Goal: Information Seeking & Learning: Learn about a topic

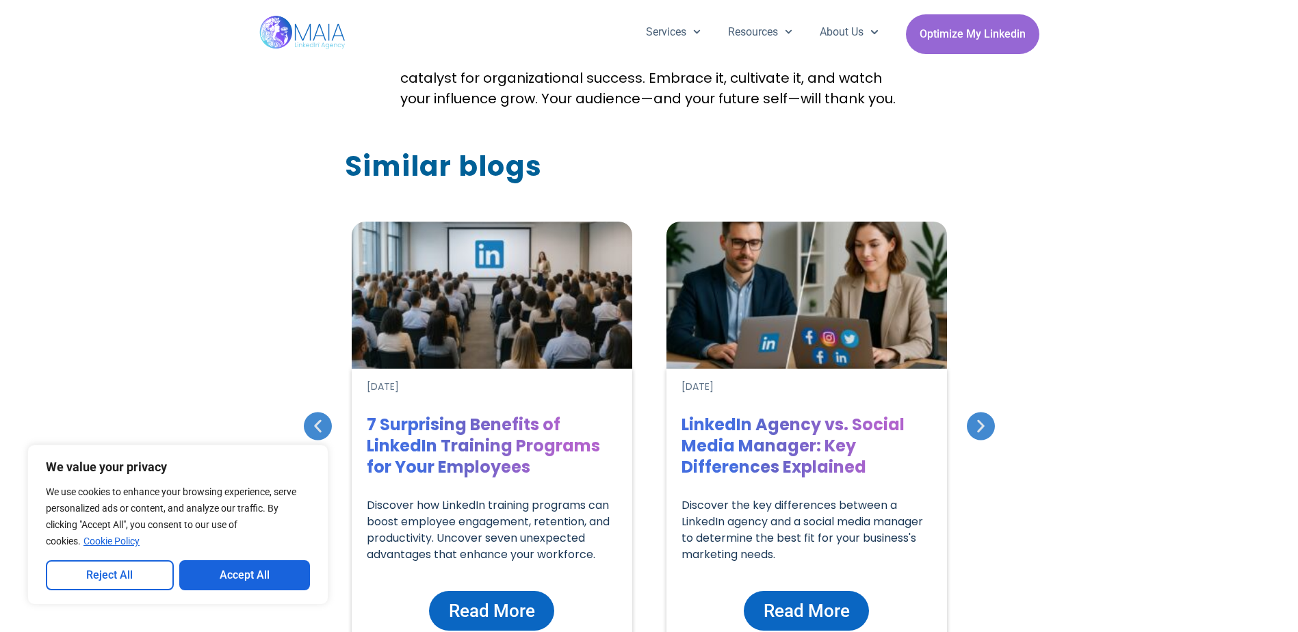
scroll to position [3696, 0]
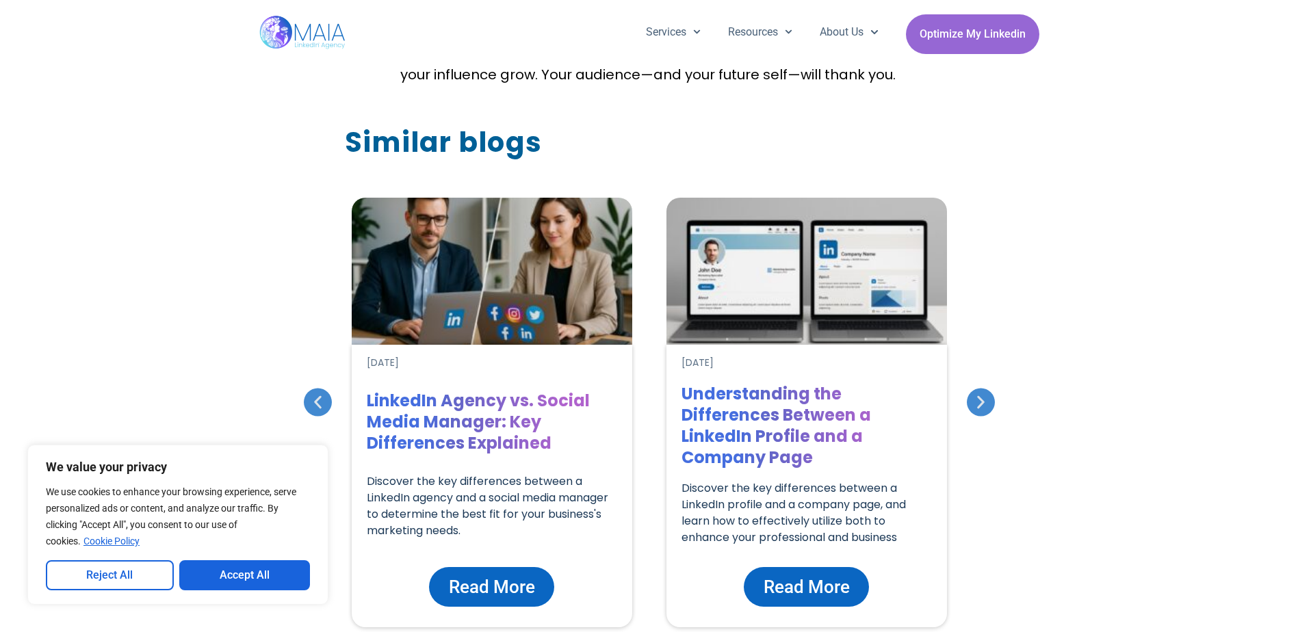
click at [319, 394] on icon "Previous slide" at bounding box center [317, 402] width 17 height 17
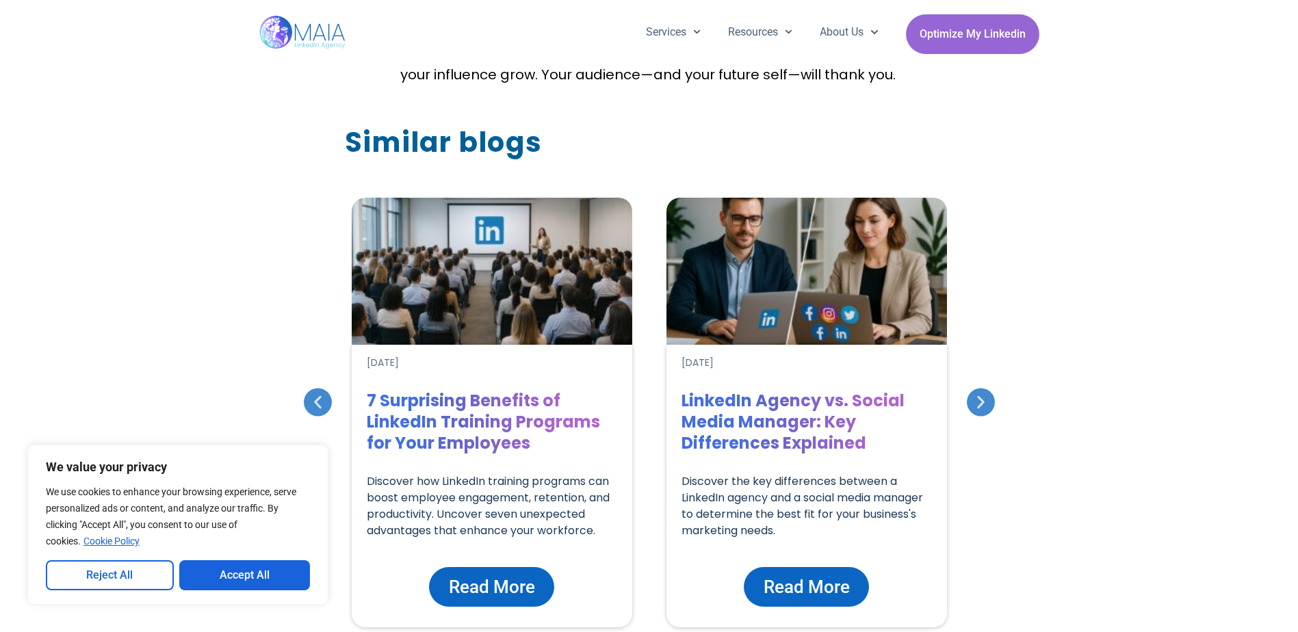
click at [510, 574] on span "Read More" at bounding box center [492, 587] width 86 height 26
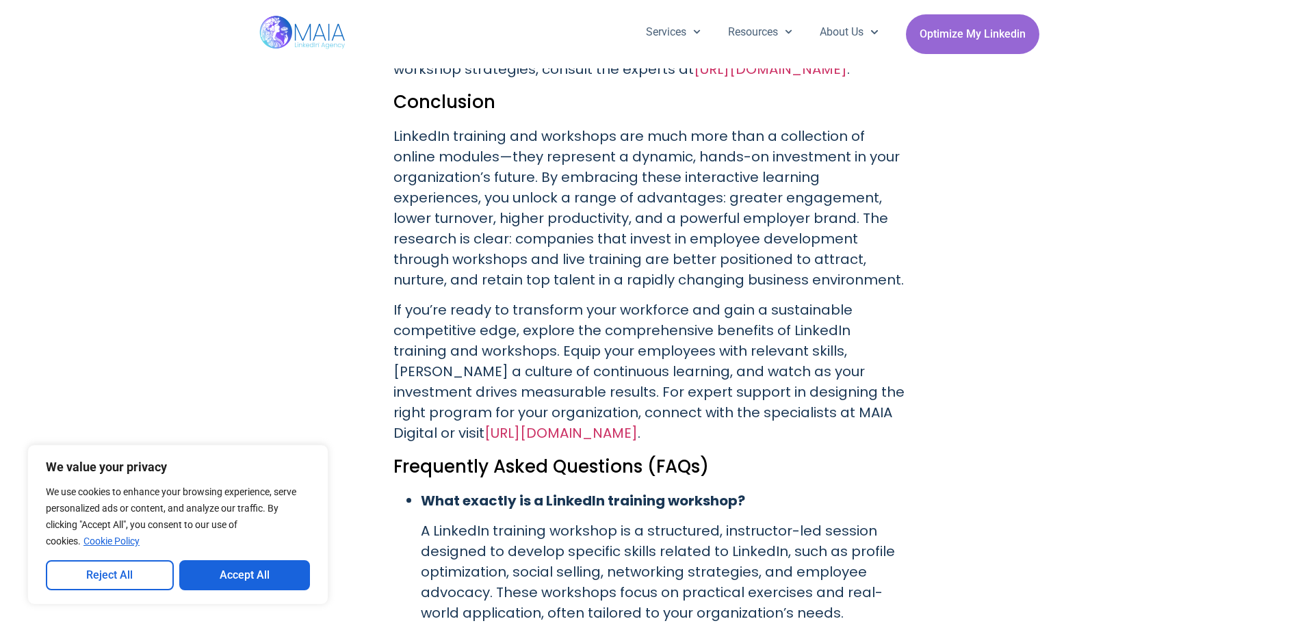
scroll to position [5886, 0]
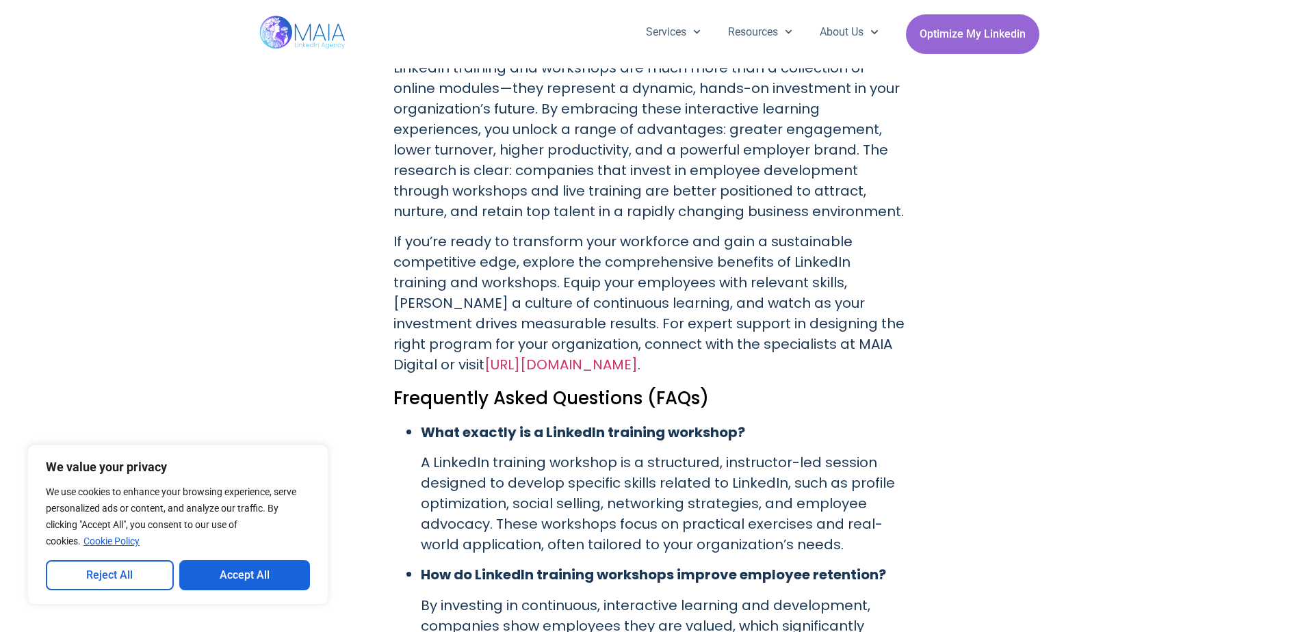
click at [604, 423] on strong "What exactly is a LinkedIn training workshop?" at bounding box center [583, 432] width 324 height 19
click at [565, 385] on h2 "Frequently Asked Questions (FAQs)" at bounding box center [650, 398] width 512 height 26
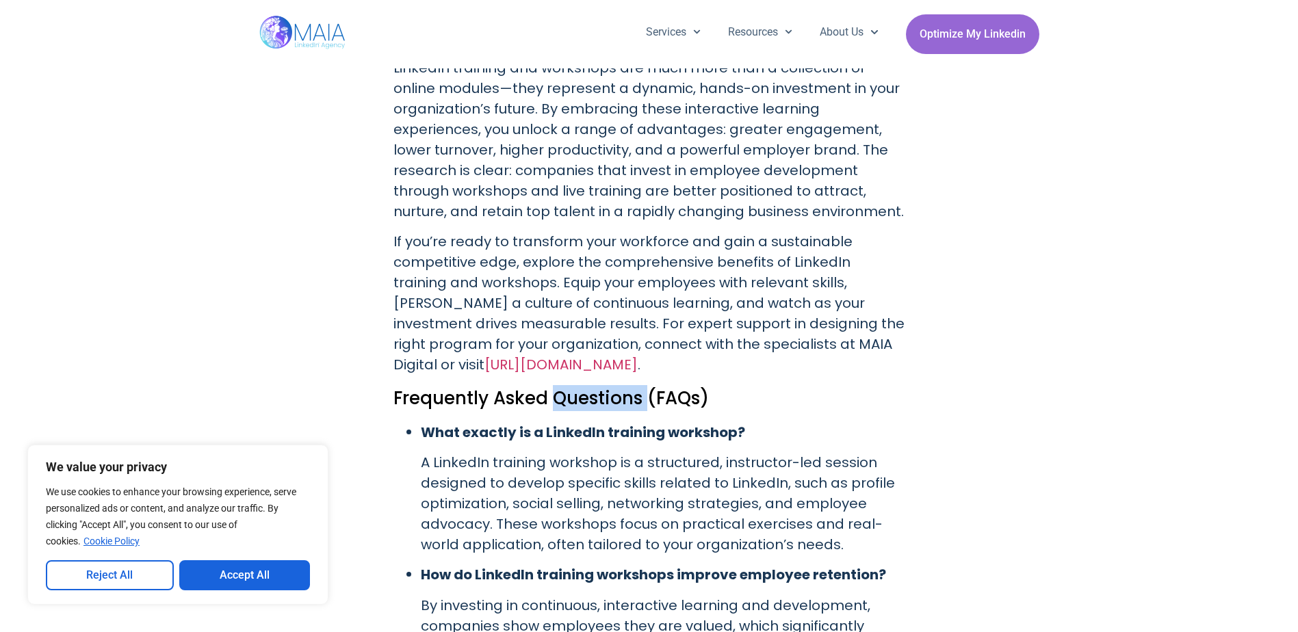
click at [566, 385] on h2 "Frequently Asked Questions (FAQs)" at bounding box center [650, 398] width 512 height 26
click at [567, 385] on h2 "Frequently Asked Questions (FAQs)" at bounding box center [650, 398] width 512 height 26
drag, startPoint x: 567, startPoint y: 316, endPoint x: 515, endPoint y: 359, distance: 67.5
click at [515, 423] on strong "What exactly is a LinkedIn training workshop?" at bounding box center [583, 432] width 324 height 19
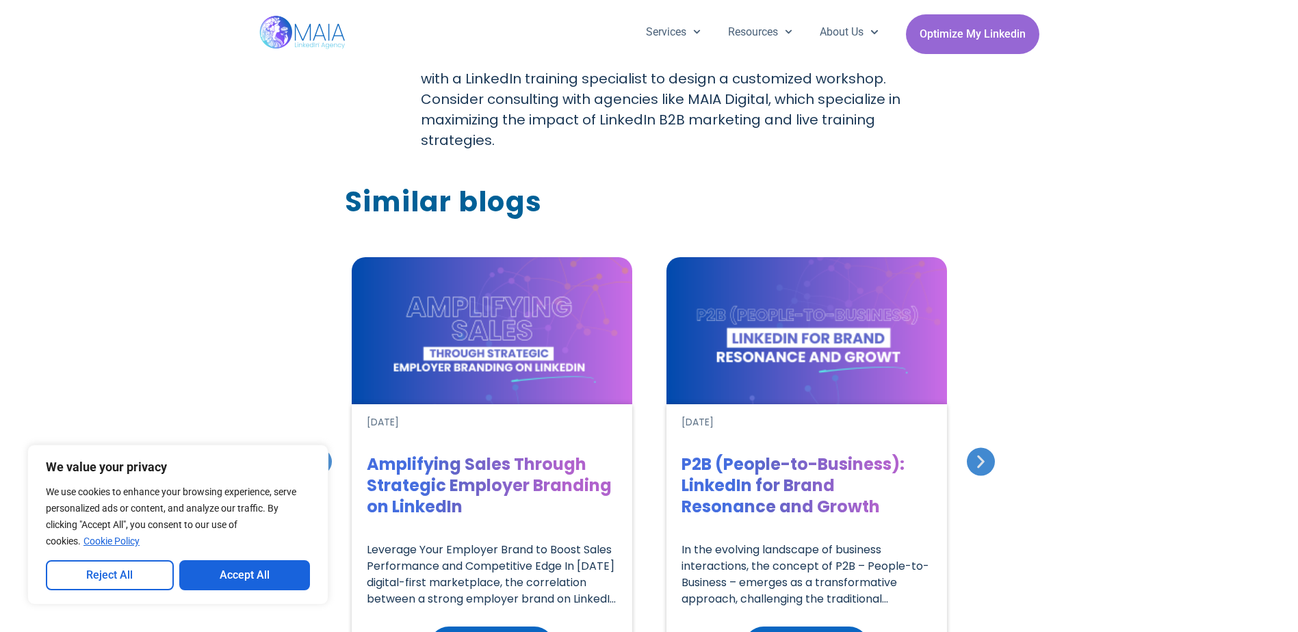
scroll to position [6844, 0]
